Goal: Transaction & Acquisition: Purchase product/service

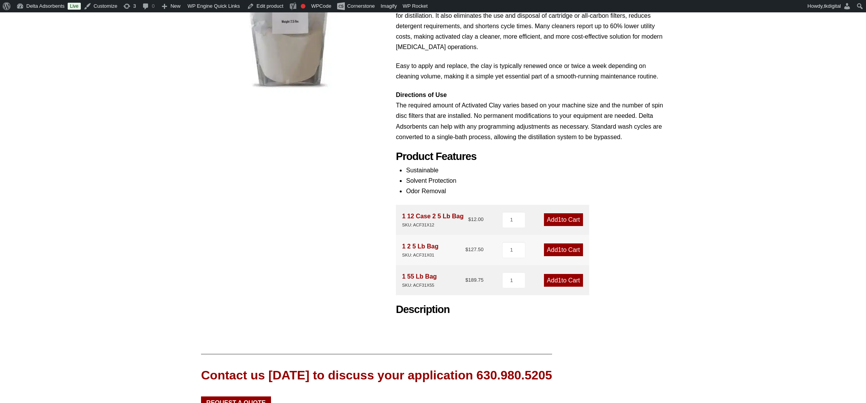
scroll to position [205, 0]
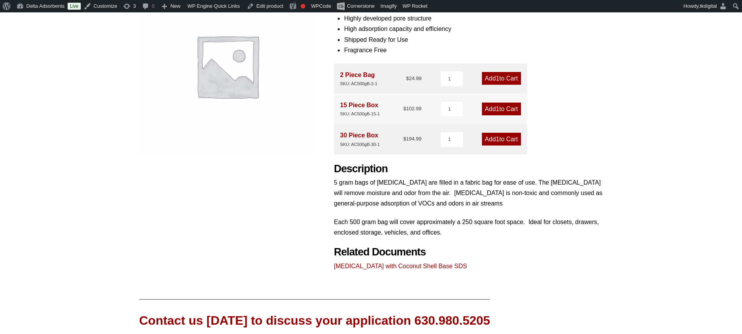
scroll to position [150, 0]
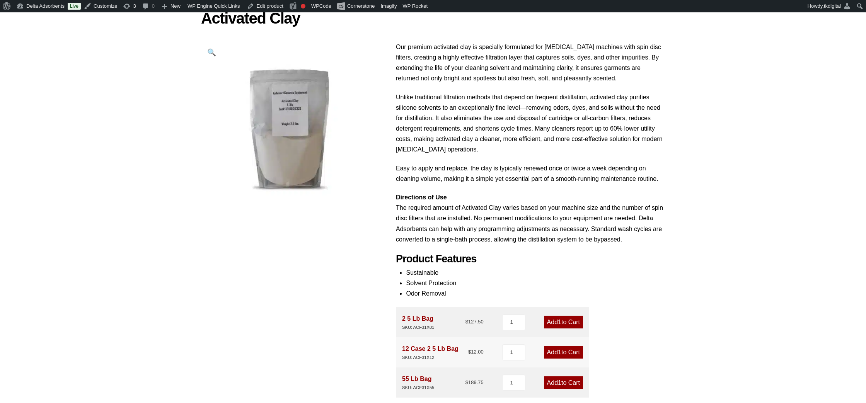
scroll to position [83, 0]
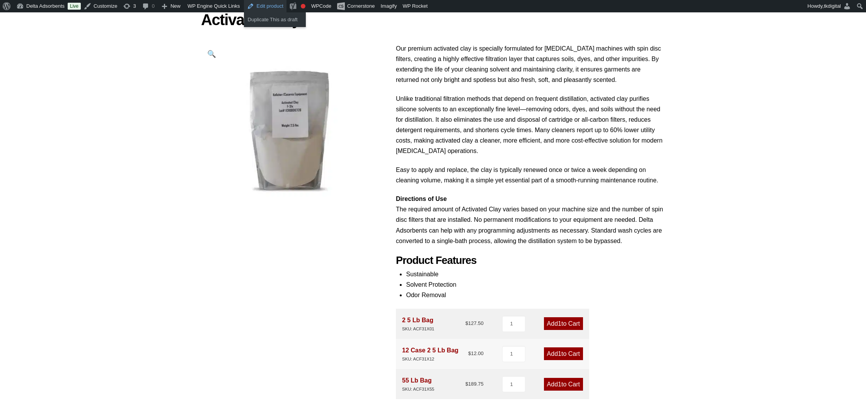
click at [250, 6] on link "Edit product" at bounding box center [265, 6] width 43 height 12
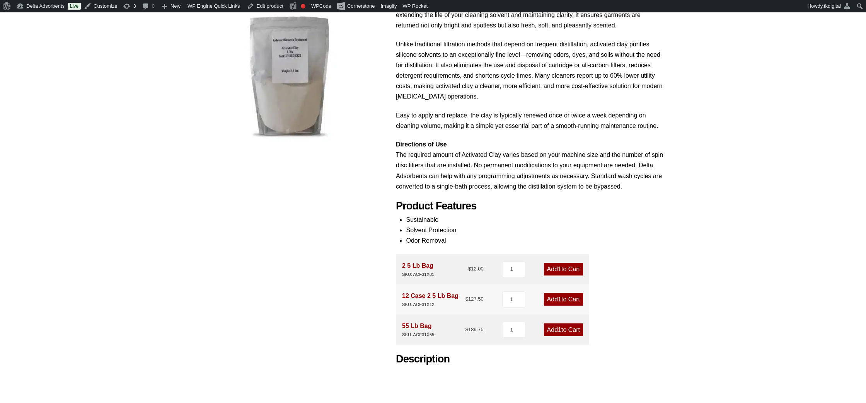
scroll to position [158, 0]
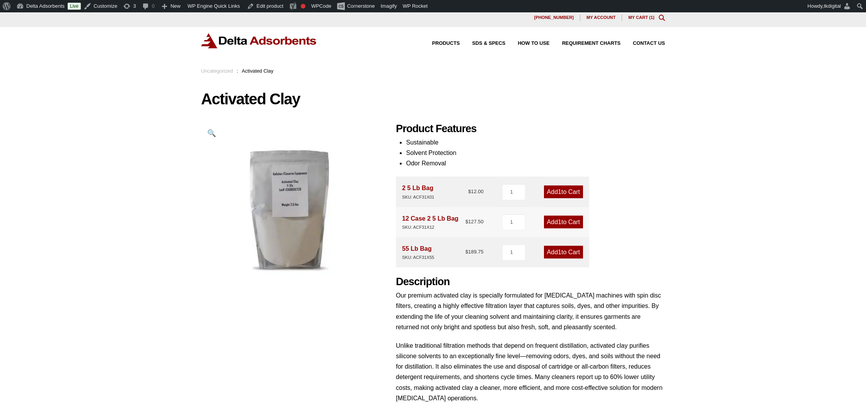
scroll to position [2, 0]
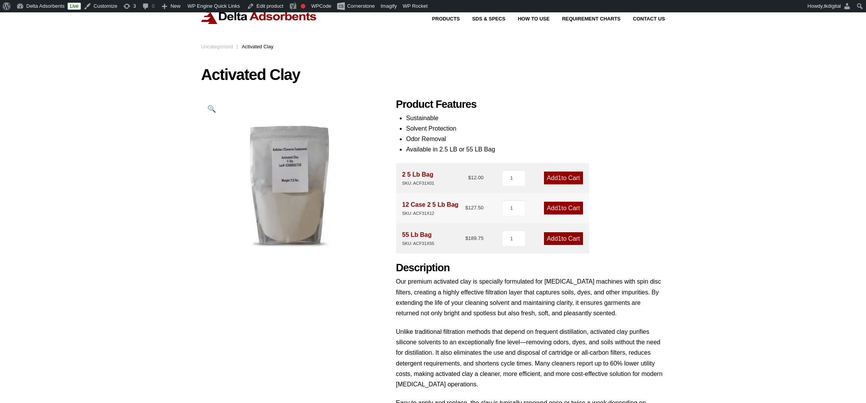
scroll to position [27, 0]
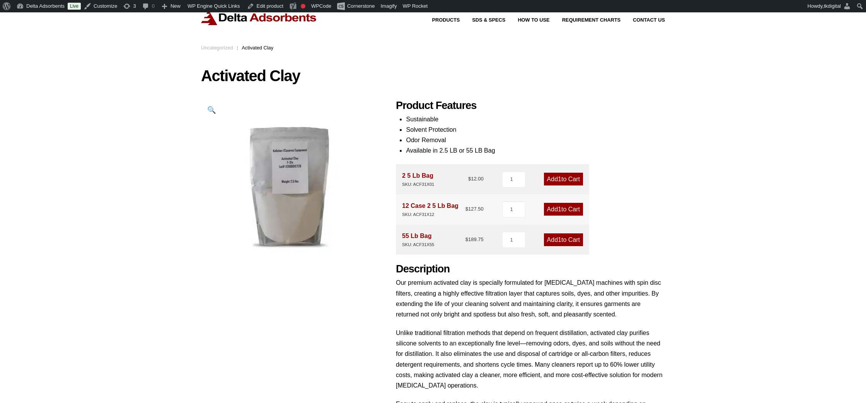
click at [551, 176] on link "Add 1 to Cart" at bounding box center [563, 179] width 39 height 13
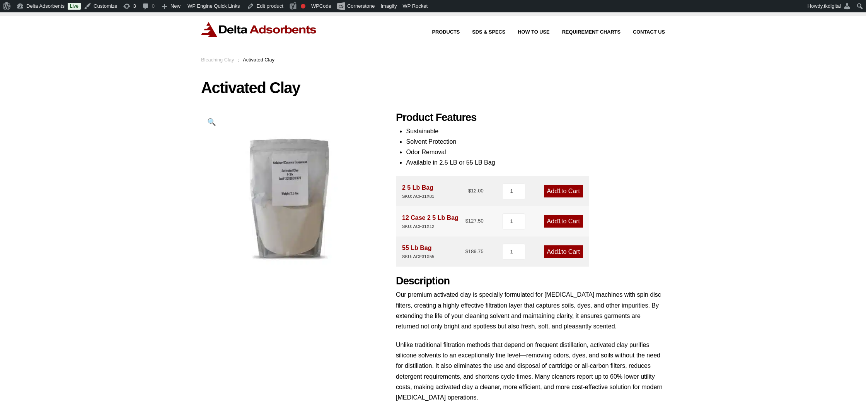
scroll to position [16, 0]
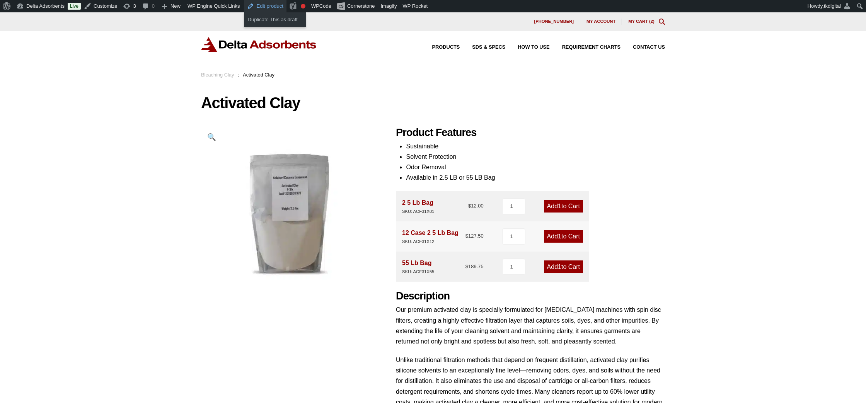
click at [262, 6] on link "Edit product" at bounding box center [265, 6] width 43 height 12
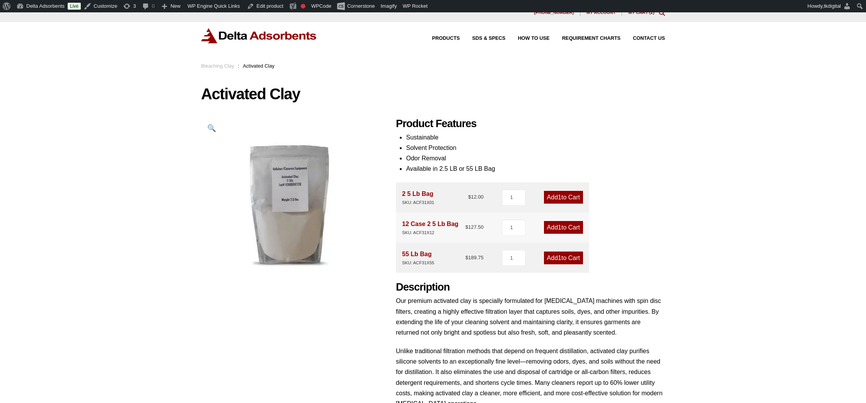
scroll to position [7, 0]
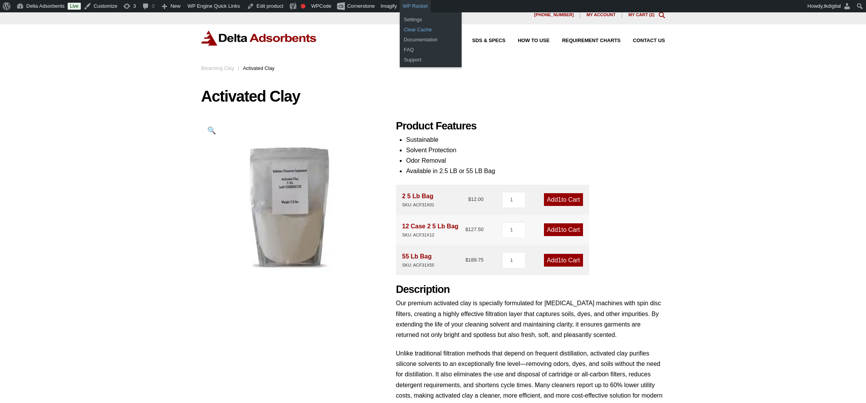
click at [411, 32] on link "Clear Cache" at bounding box center [431, 30] width 62 height 10
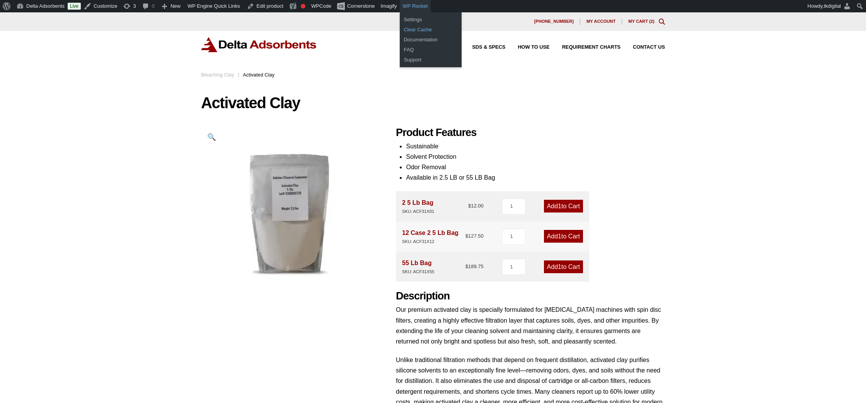
click at [400, 27] on link "Clear Cache" at bounding box center [431, 30] width 62 height 10
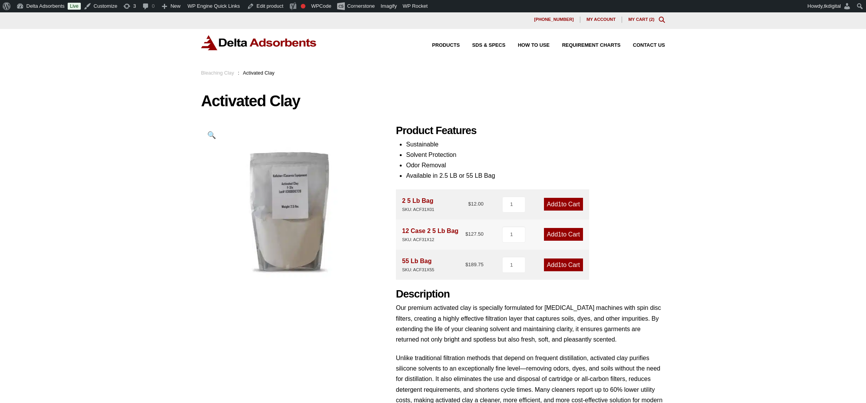
scroll to position [1, 0]
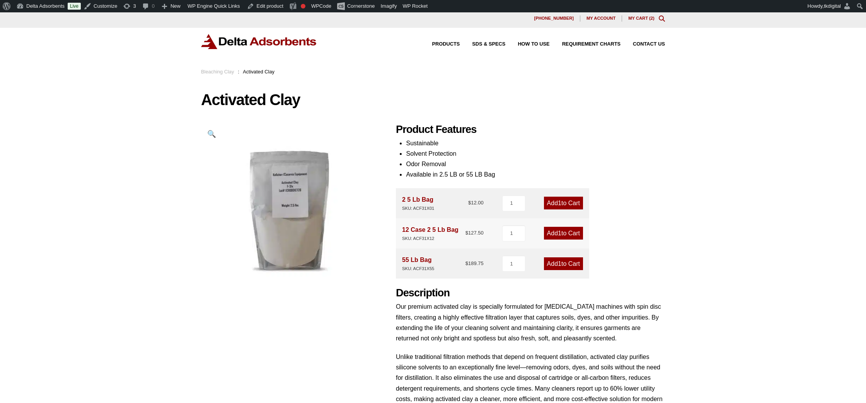
scroll to position [1, 0]
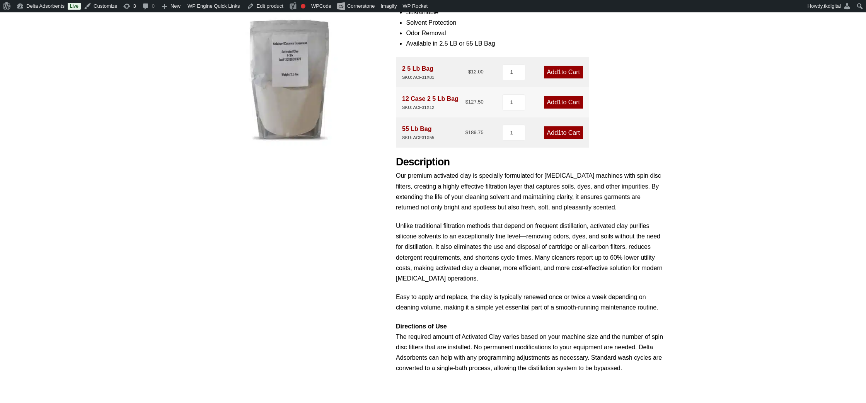
scroll to position [136, 0]
